Goal: Transaction & Acquisition: Register for event/course

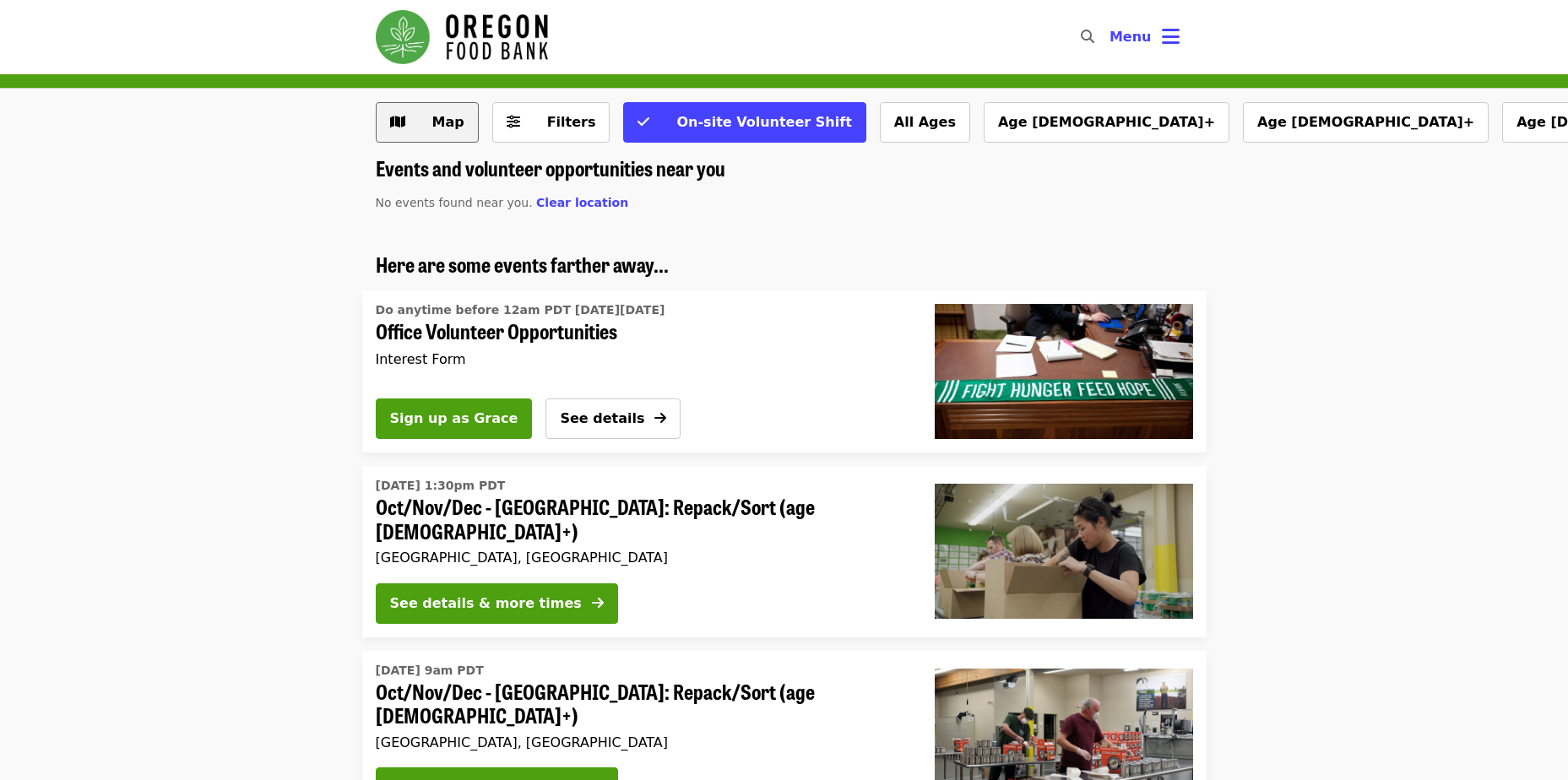
click at [436, 122] on span "Map" at bounding box center [448, 122] width 32 height 16
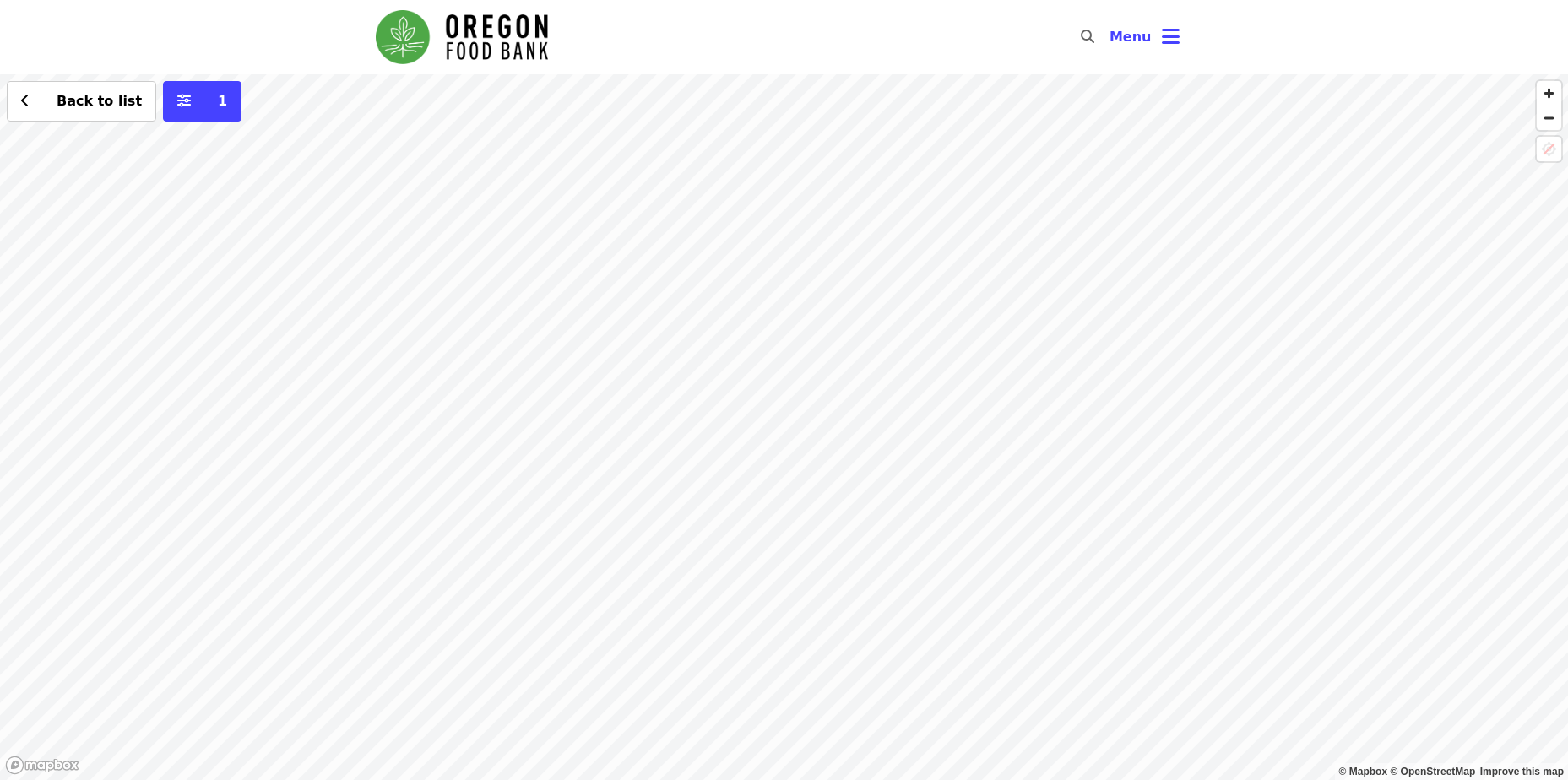
drag, startPoint x: 616, startPoint y: 332, endPoint x: 894, endPoint y: 335, distance: 278.0
click at [894, 335] on div "Back to list 1" at bounding box center [784, 427] width 1568 height 705
click at [847, 393] on div "Back to list 1" at bounding box center [784, 427] width 1568 height 705
click at [862, 419] on div "See 2 actions at this location" at bounding box center [840, 409] width 238 height 41
click at [860, 416] on button "See 2 actions at this location" at bounding box center [841, 407] width 221 height 20
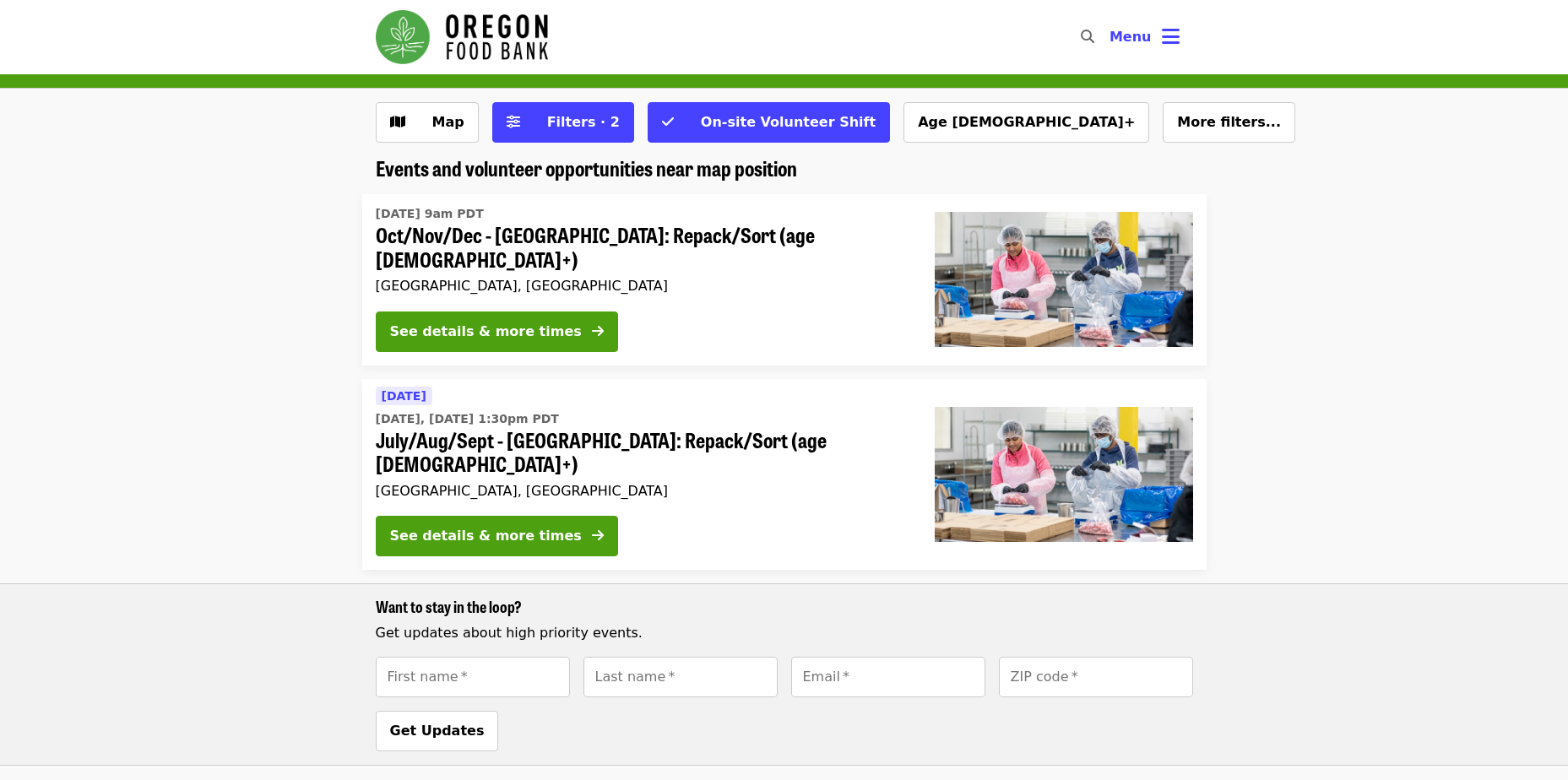
click at [672, 277] on div "[GEOGRAPHIC_DATA], [GEOGRAPHIC_DATA]" at bounding box center [641, 285] width 532 height 16
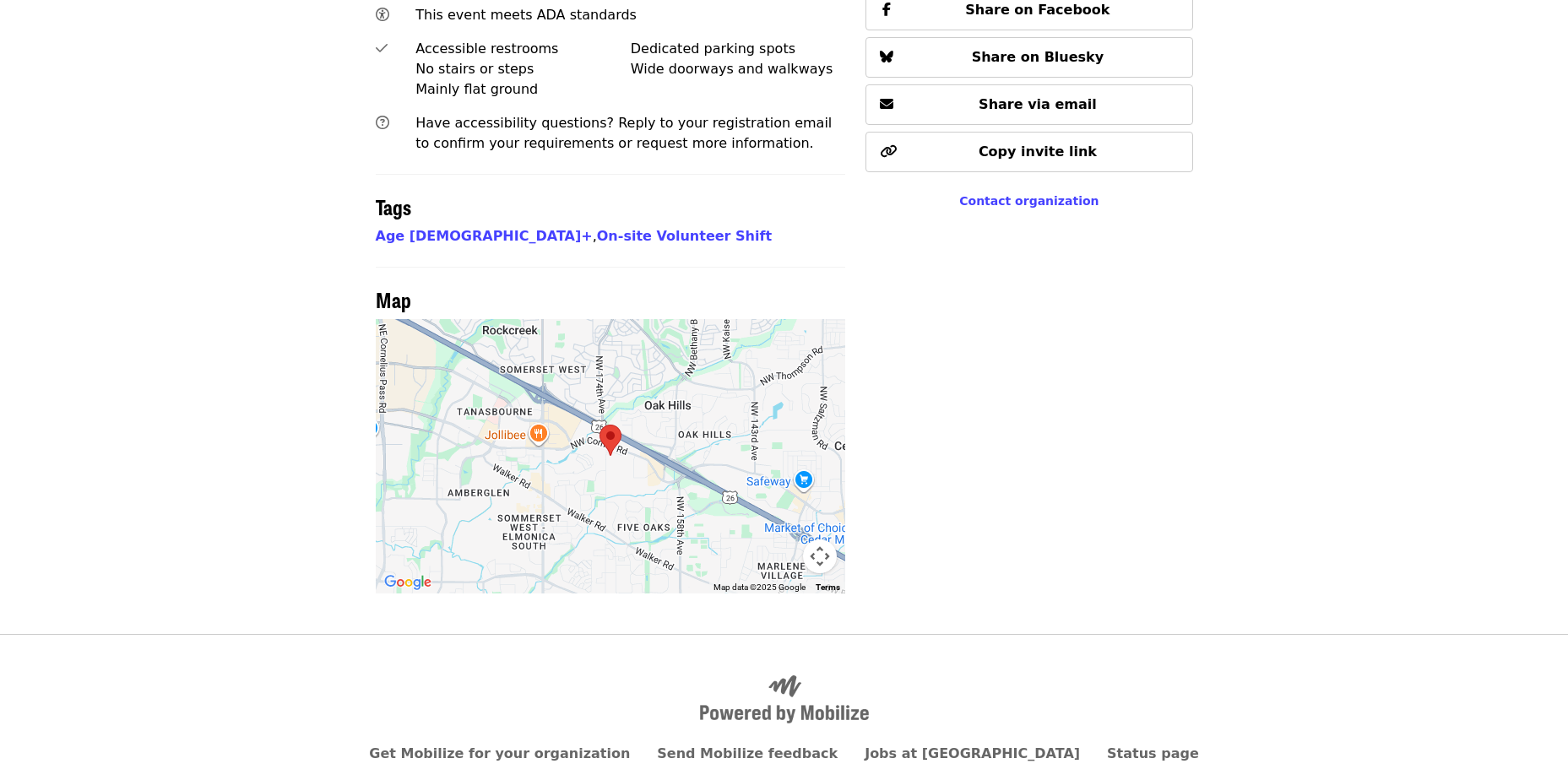
scroll to position [668, 0]
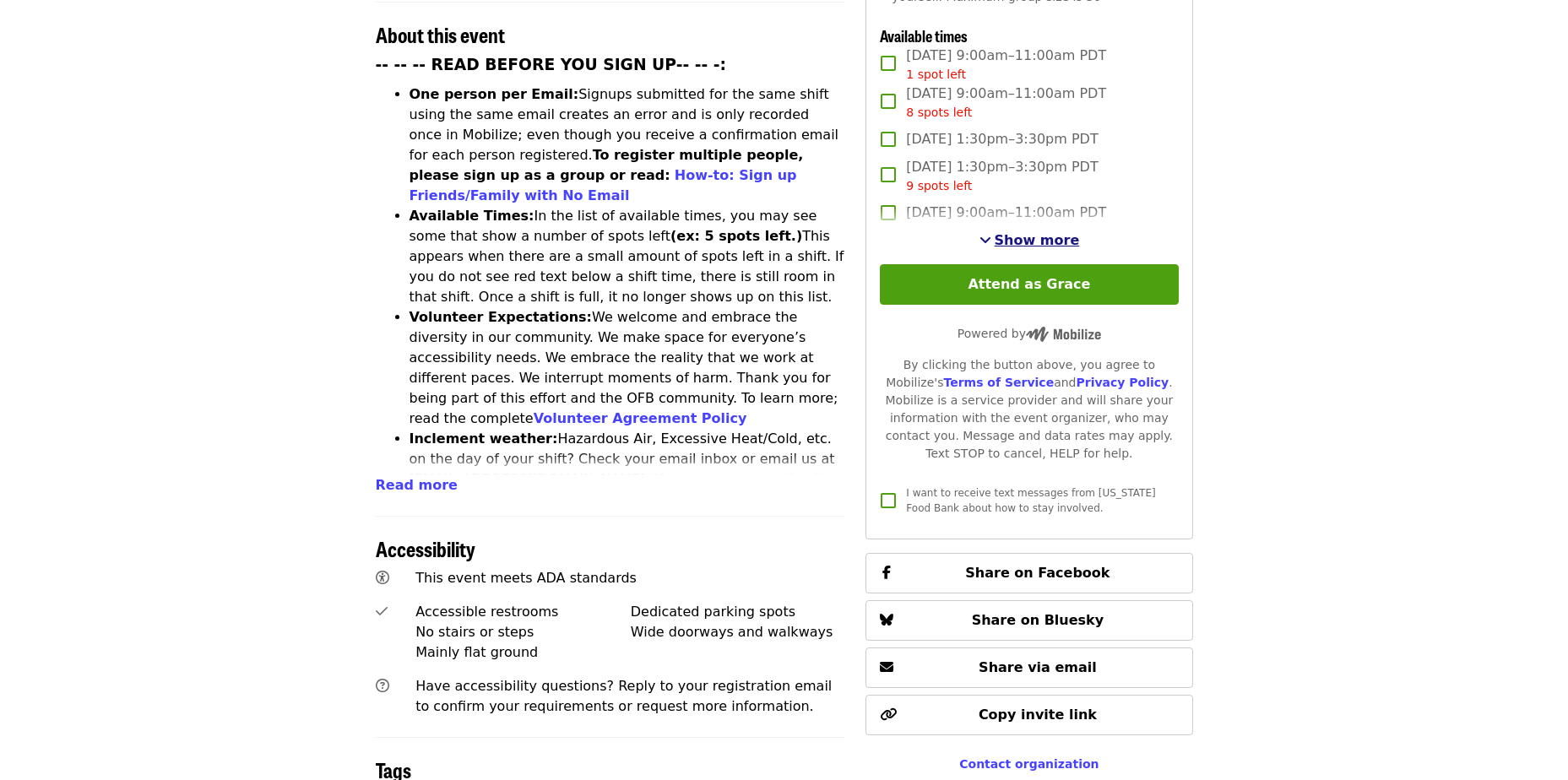
click at [1017, 235] on span "Show more" at bounding box center [1036, 239] width 86 height 16
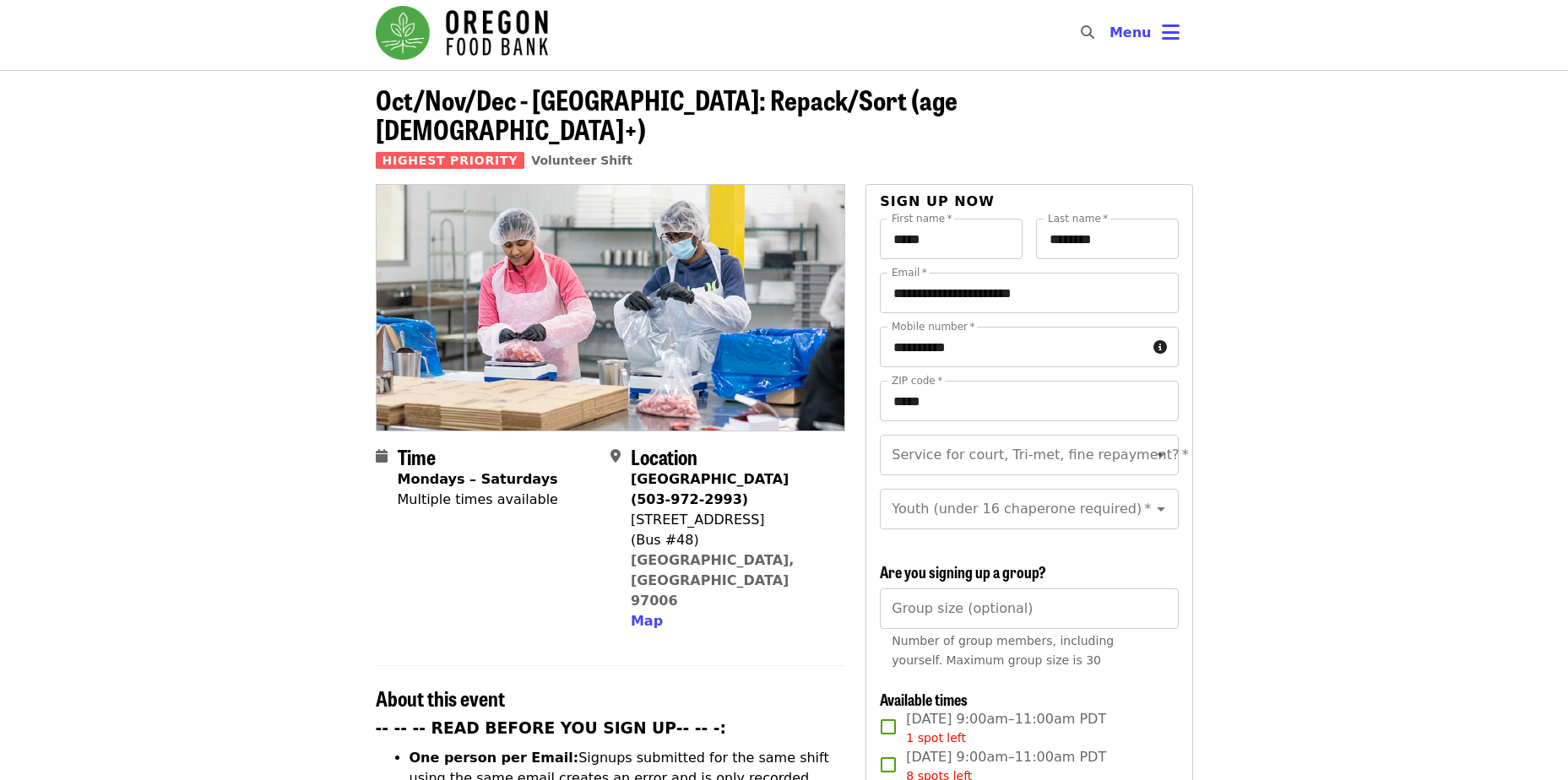
scroll to position [0, 0]
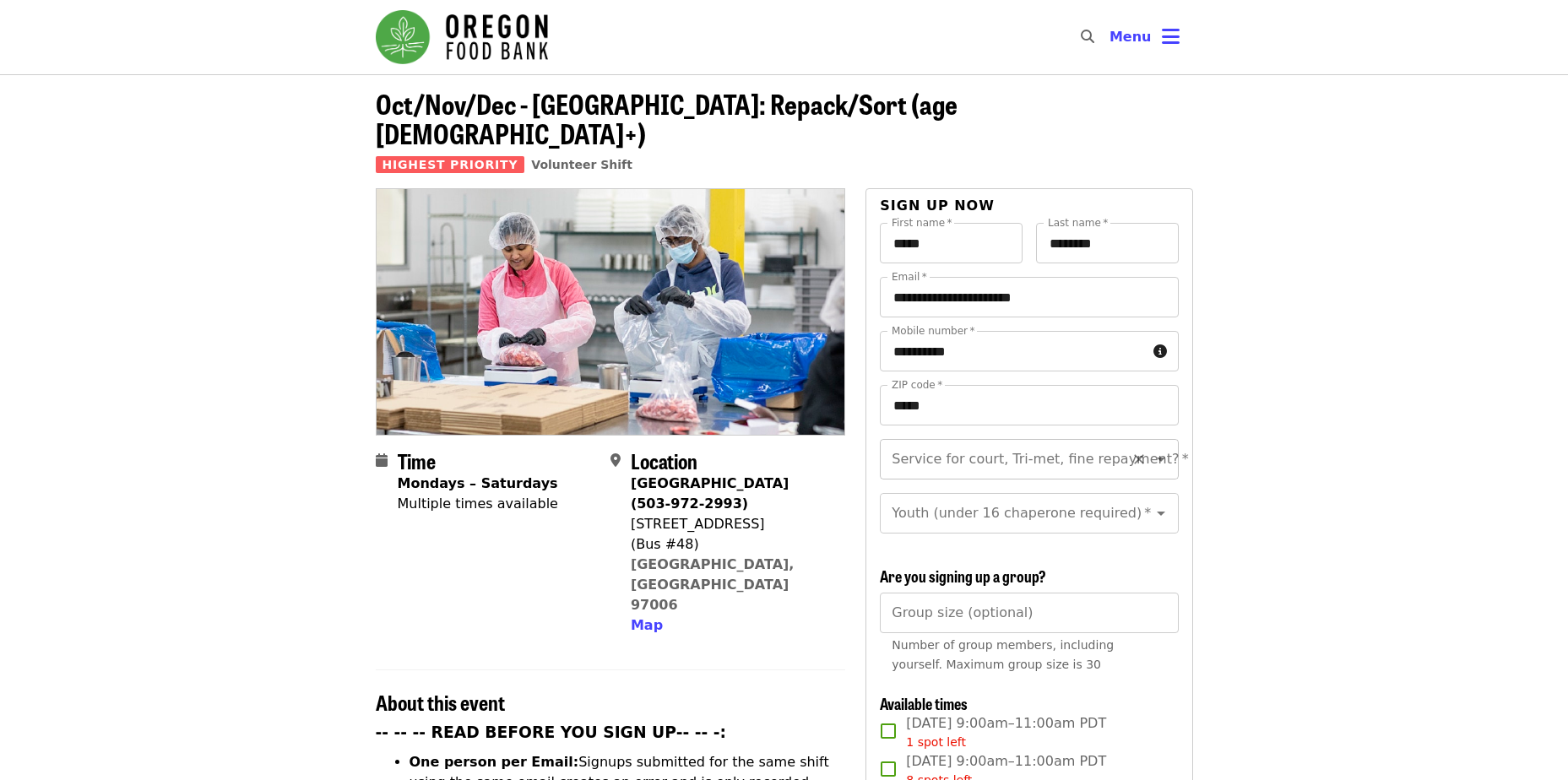
click at [1130, 450] on icon "Clear" at bounding box center [1139, 459] width 17 height 17
click at [1151, 448] on icon "Open" at bounding box center [1161, 459] width 20 height 20
click at [1047, 471] on li "No" at bounding box center [1023, 474] width 286 height 30
type input "**"
click at [1154, 503] on icon "Open" at bounding box center [1161, 513] width 20 height 20
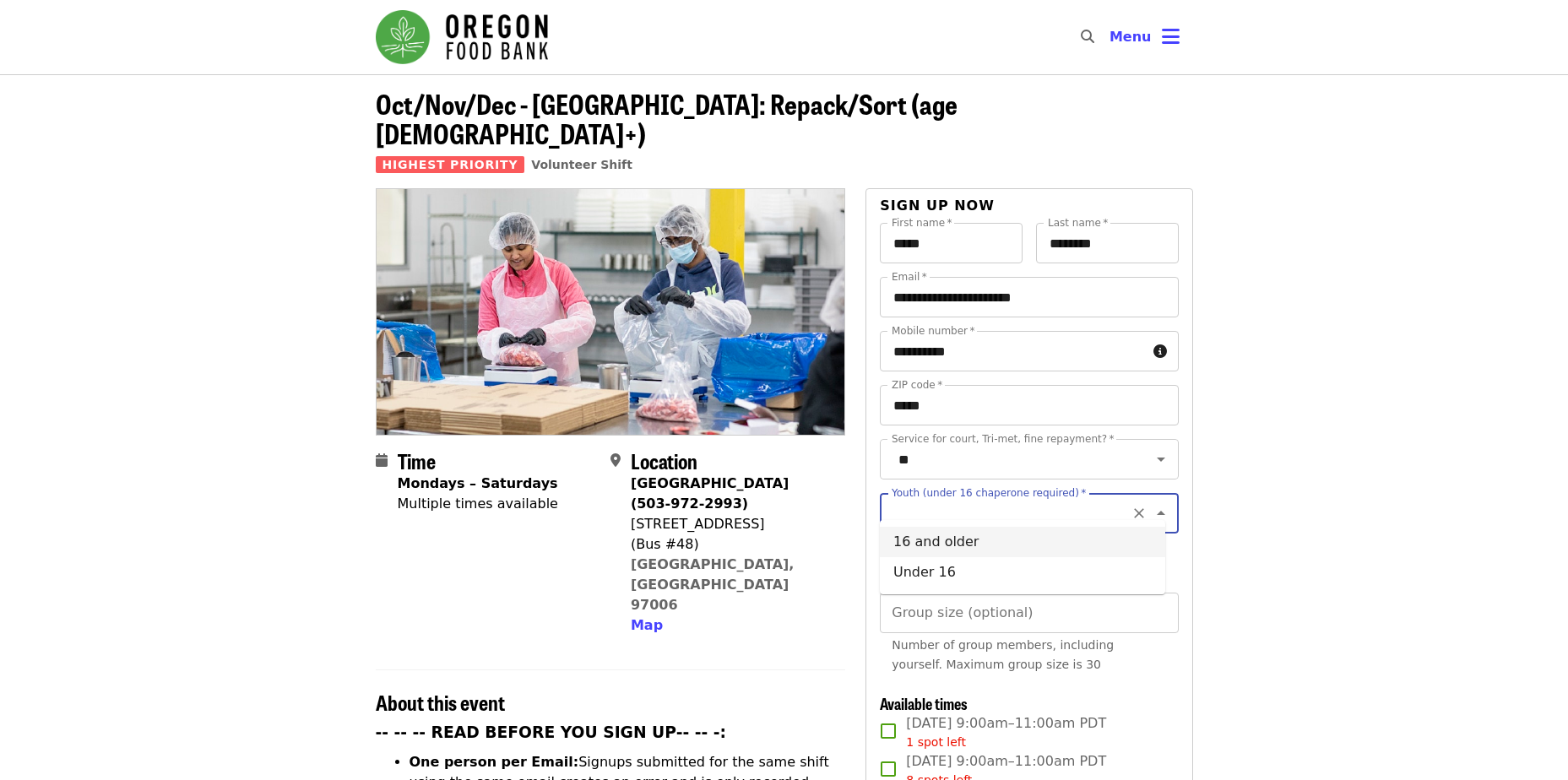
click at [1071, 540] on li "16 and older" at bounding box center [1023, 541] width 286 height 30
type input "**********"
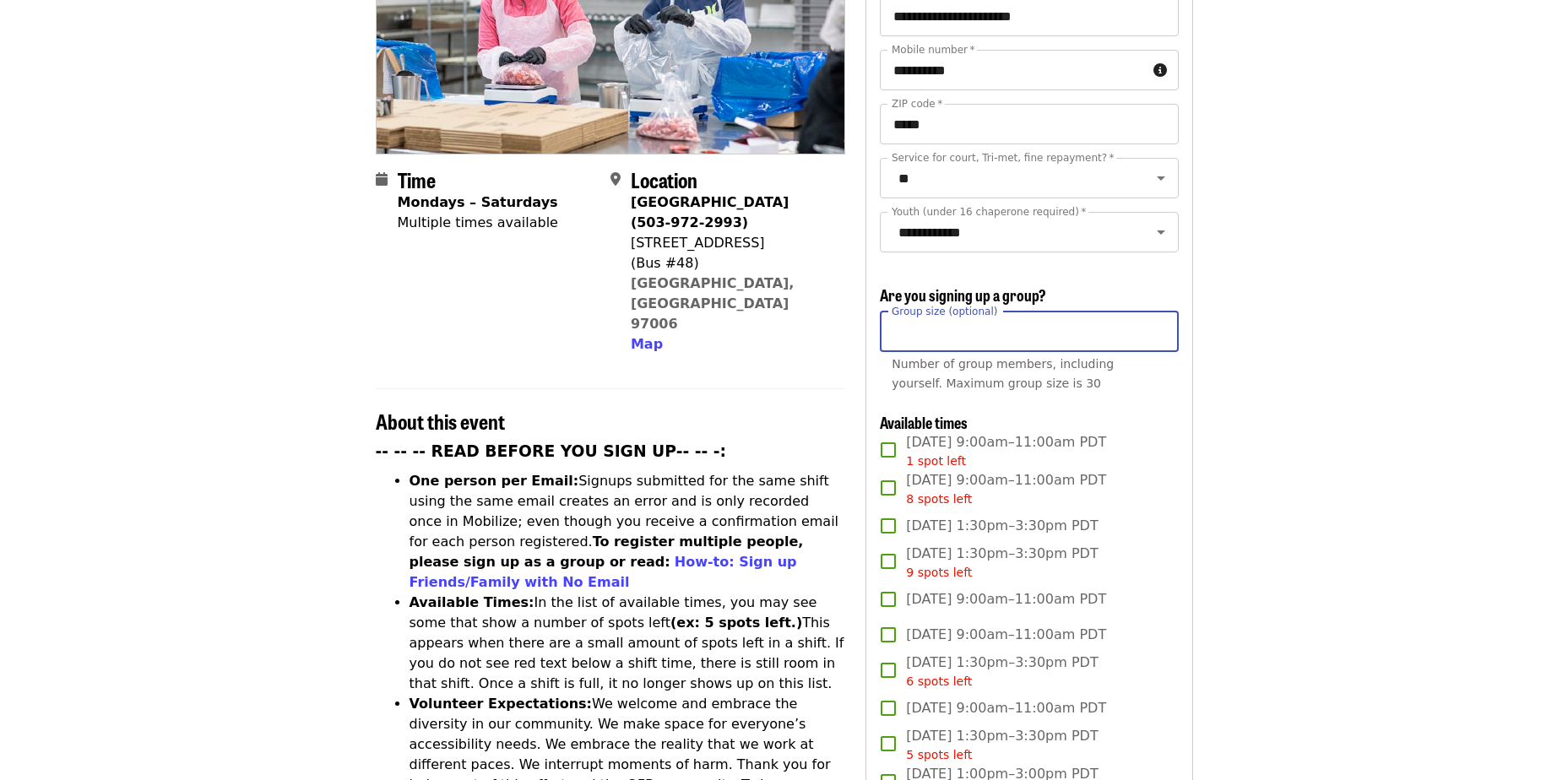
click at [1025, 316] on input "Group size (optional)" at bounding box center [1028, 332] width 298 height 41
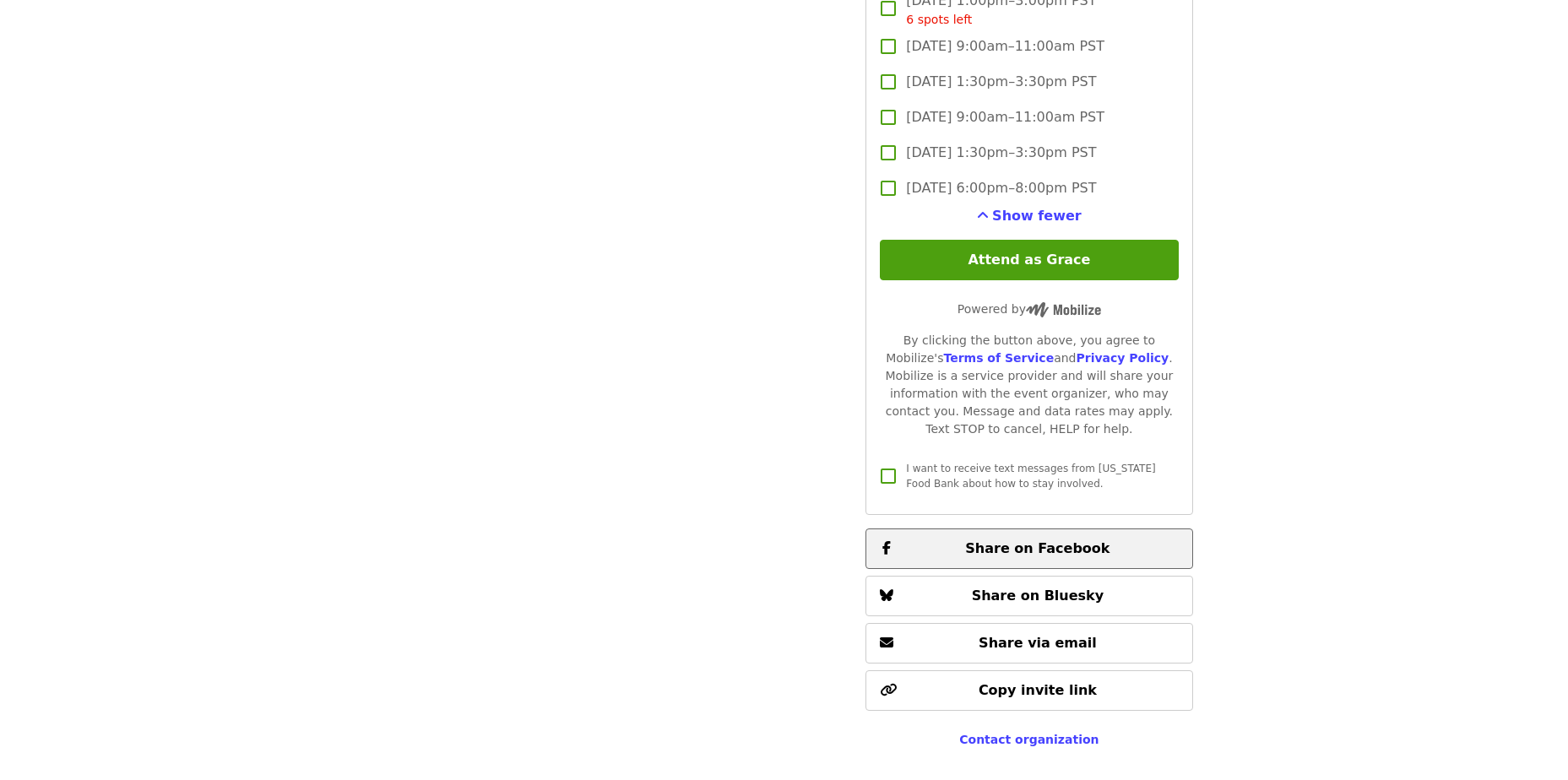
scroll to position [3798, 0]
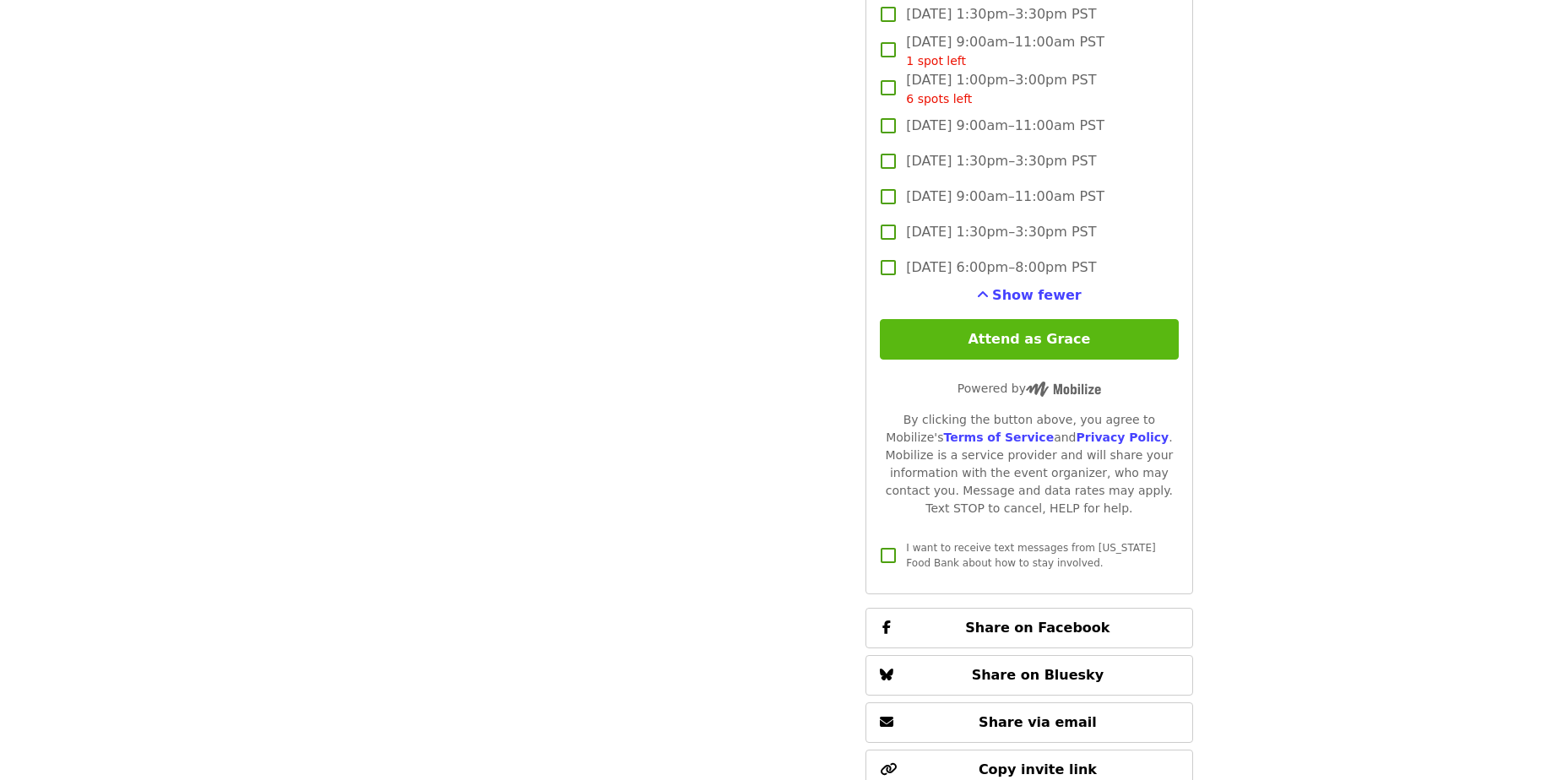
type input "**"
click at [1048, 333] on button "Attend as Grace" at bounding box center [1028, 339] width 298 height 41
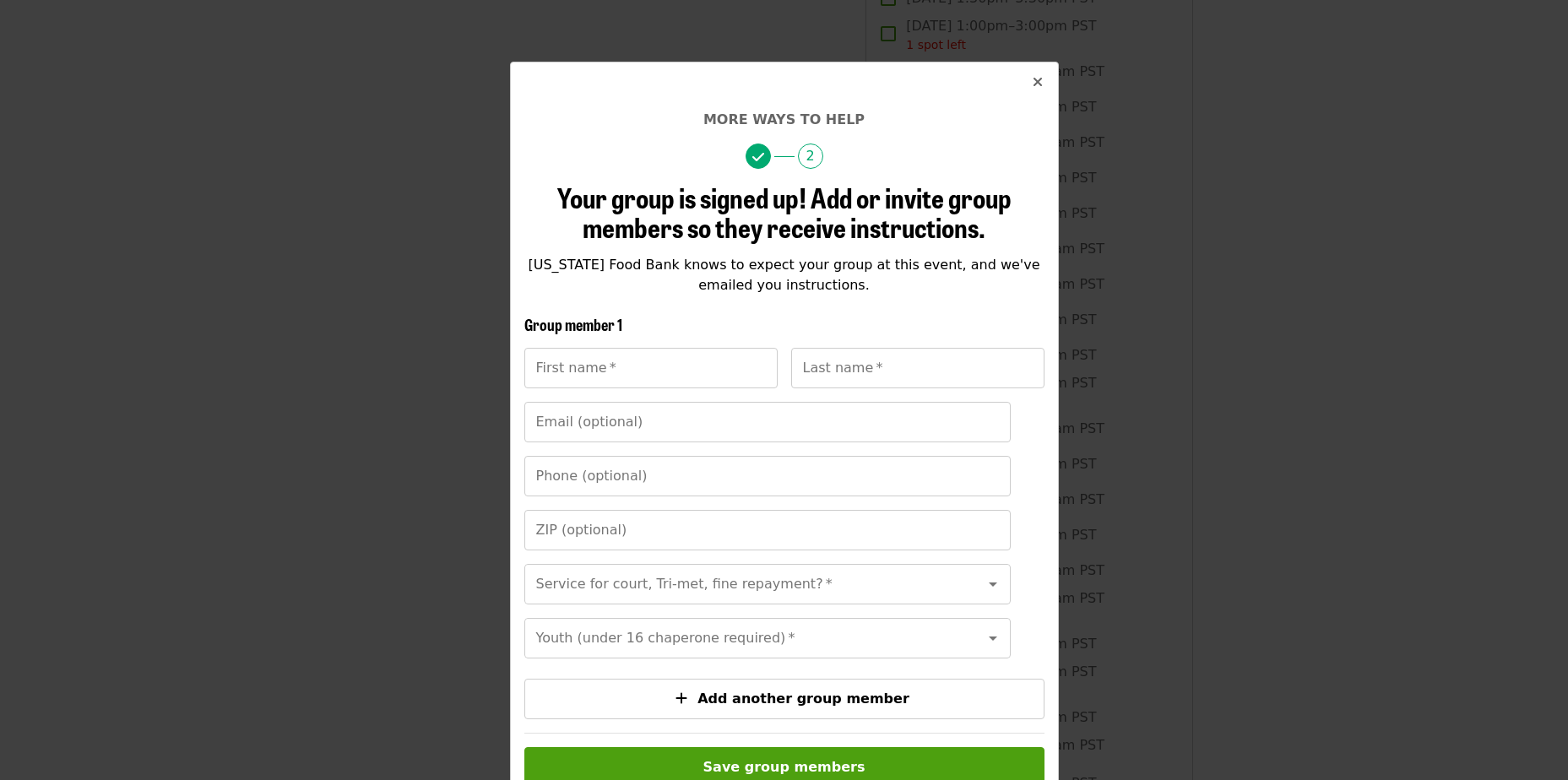
scroll to position [0, 0]
